Goal: Task Accomplishment & Management: Complete application form

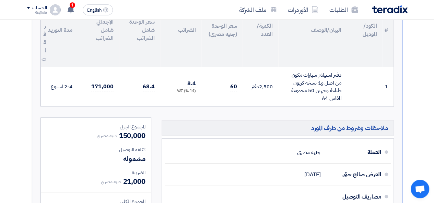
click at [70, 13] on use at bounding box center [70, 10] width 7 height 8
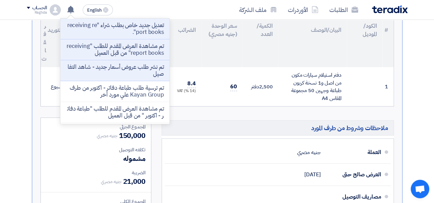
click at [409, 113] on div "تقديم عرض سعر لا يوجد تقييم لعرضك الان نسخة 1 أخر تحديث 8 Oct 2025, 3:32 PM Off…" at bounding box center [217, 84] width 391 height 389
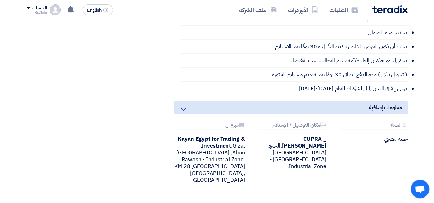
scroll to position [323, 0]
